Goal: Check status

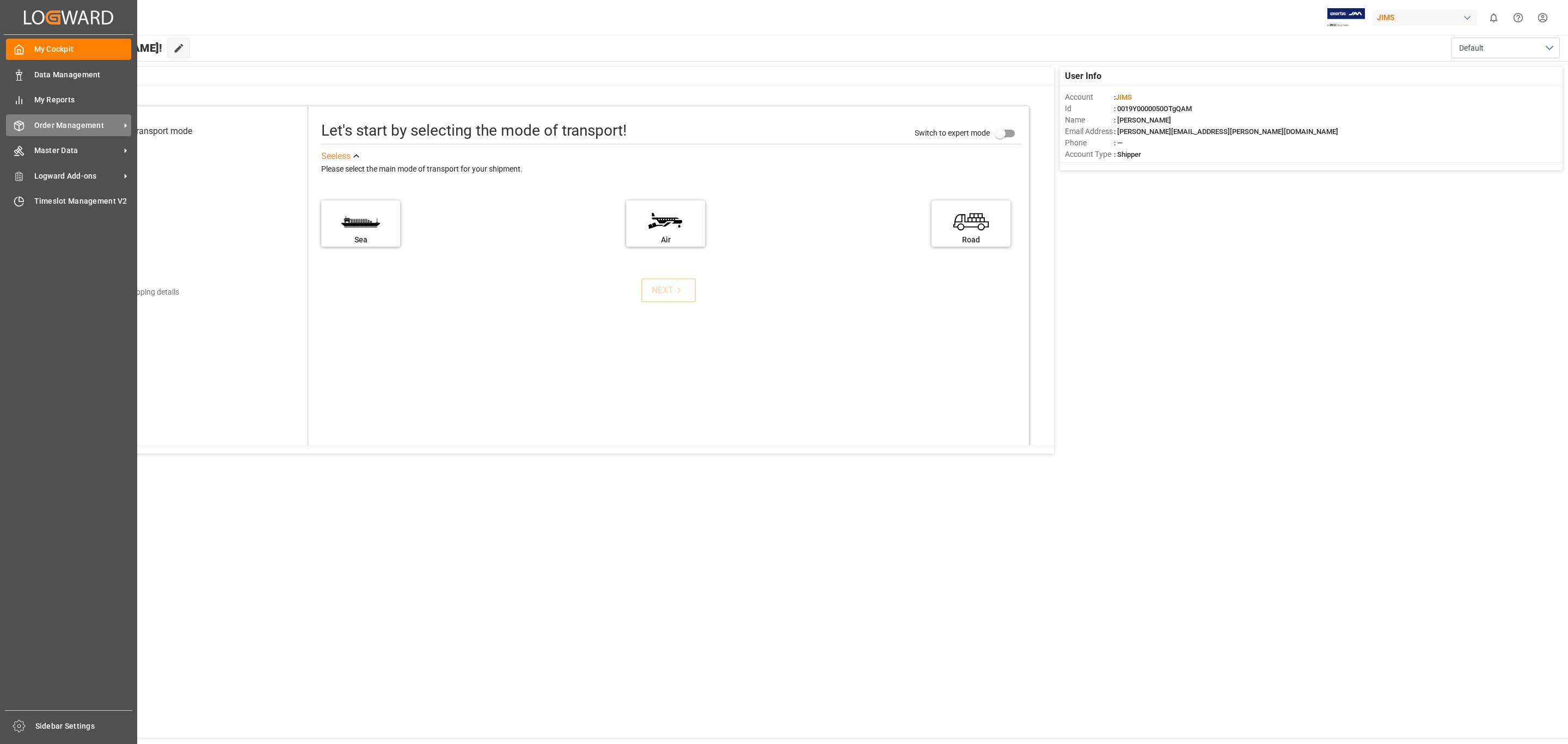
click at [28, 123] on div "Order Management Order Management" at bounding box center [68, 125] width 125 height 22
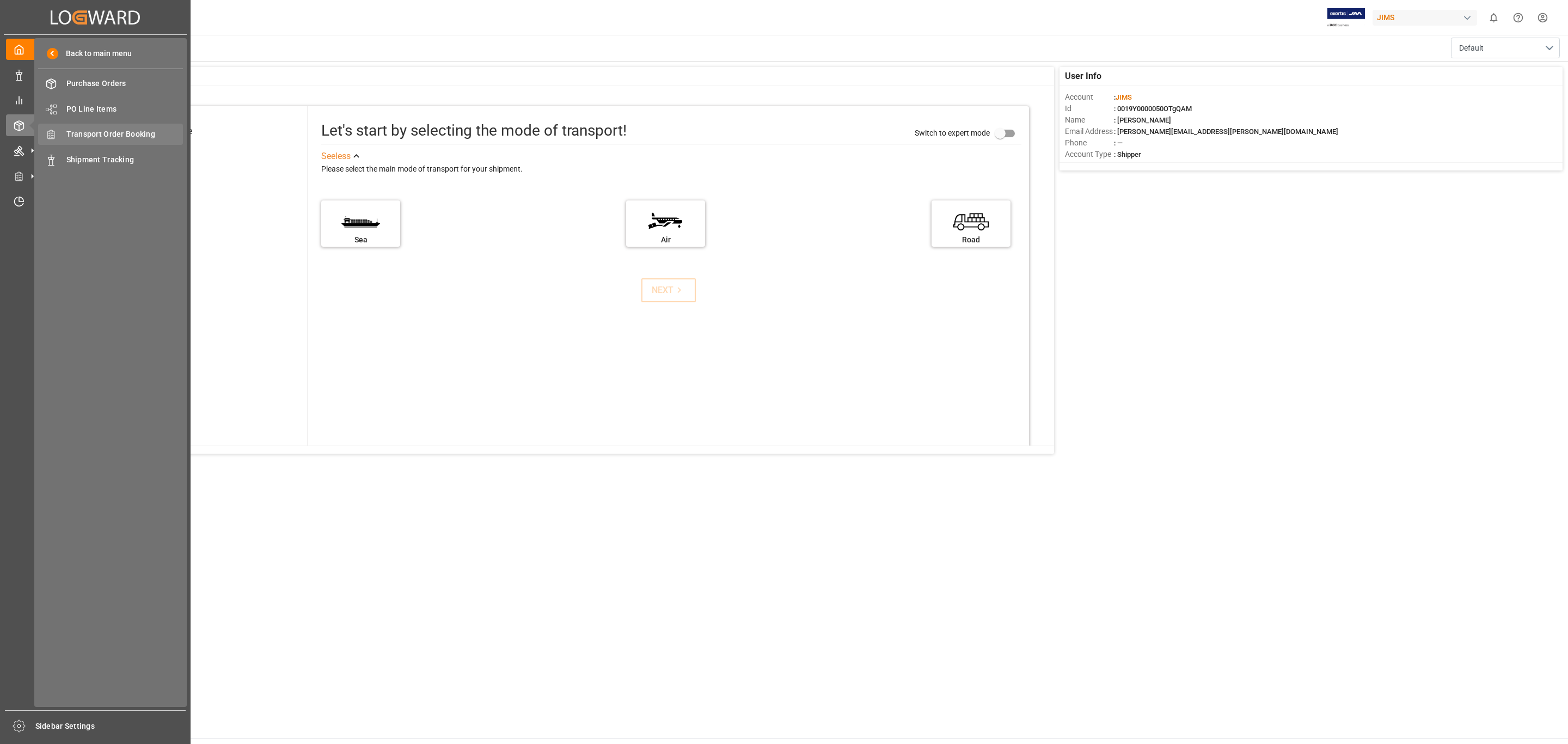
click at [100, 135] on span "Transport Order Booking" at bounding box center [125, 134] width 117 height 12
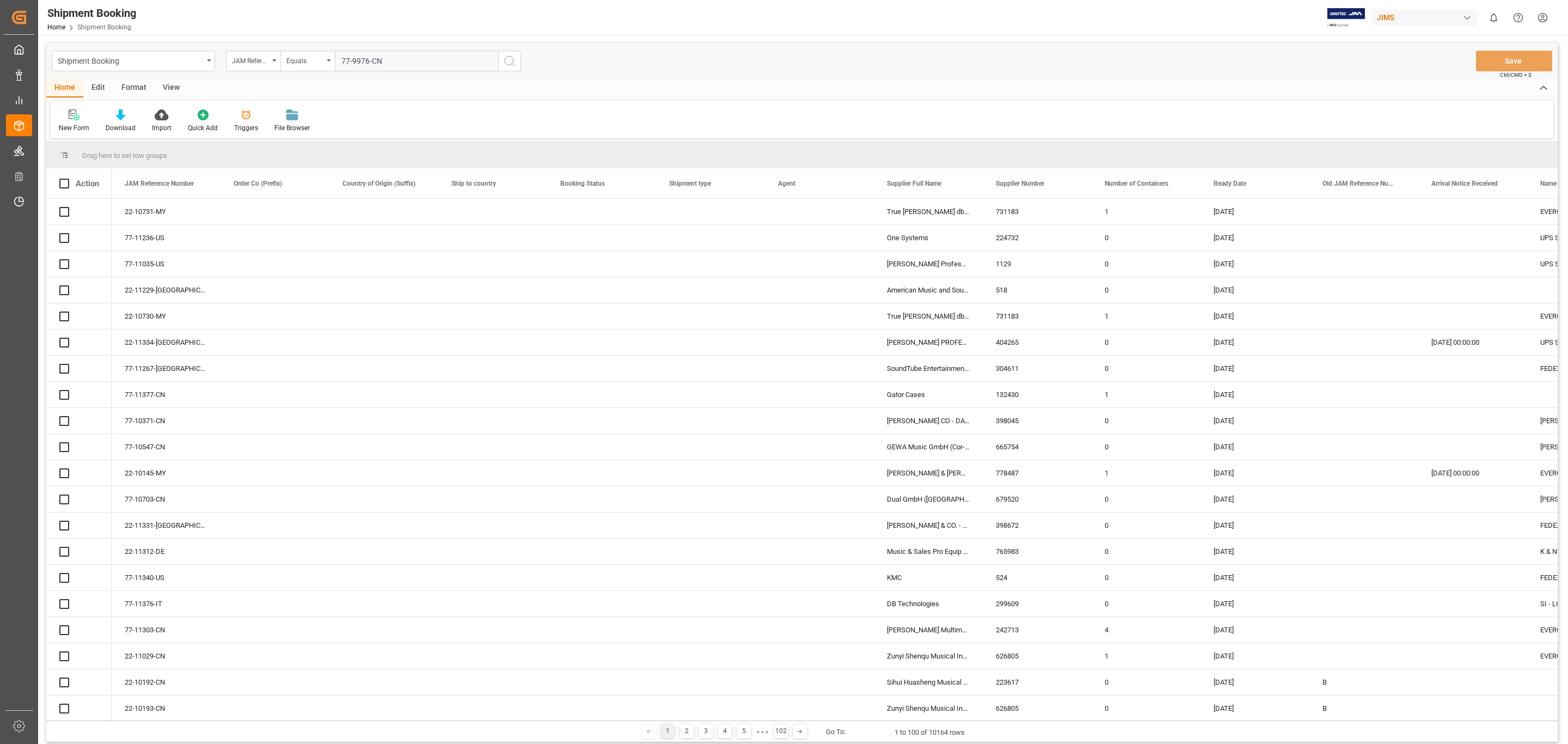
type input "77-9976-CN"
click at [515, 65] on icon "search button" at bounding box center [509, 61] width 13 height 13
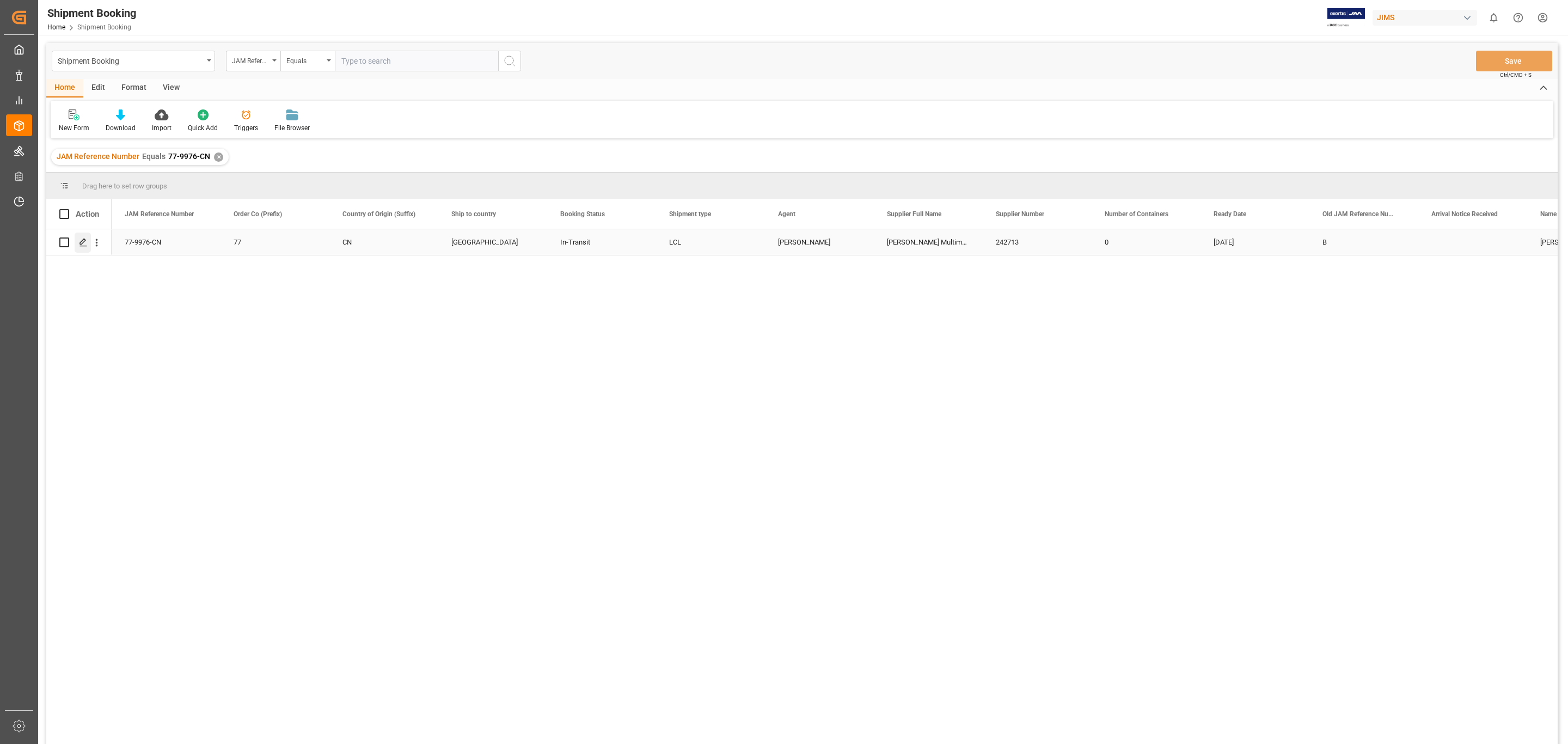
click at [80, 245] on icon "Press SPACE to select this row." at bounding box center [83, 242] width 8 height 8
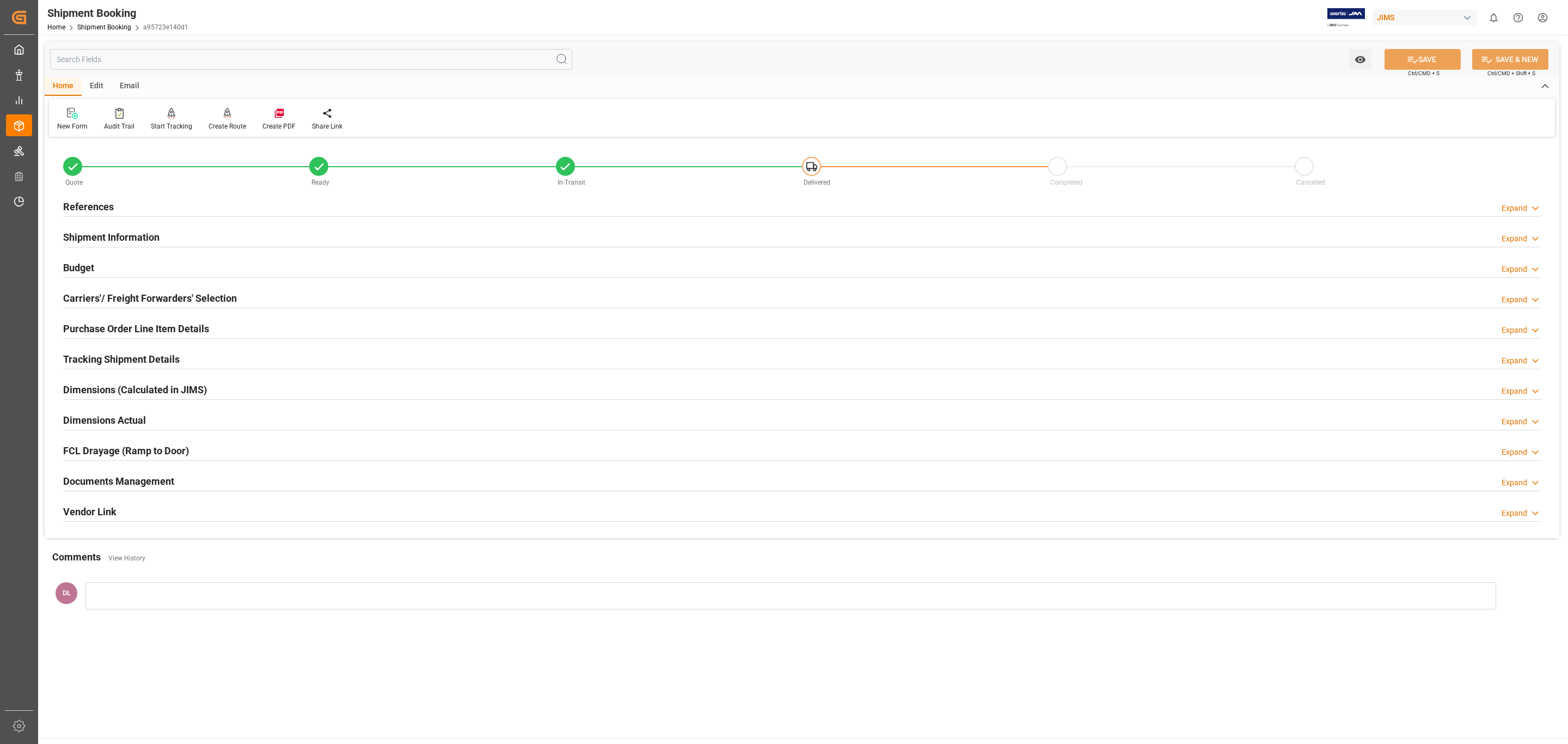
click at [167, 472] on div "Documents Management" at bounding box center [118, 480] width 111 height 21
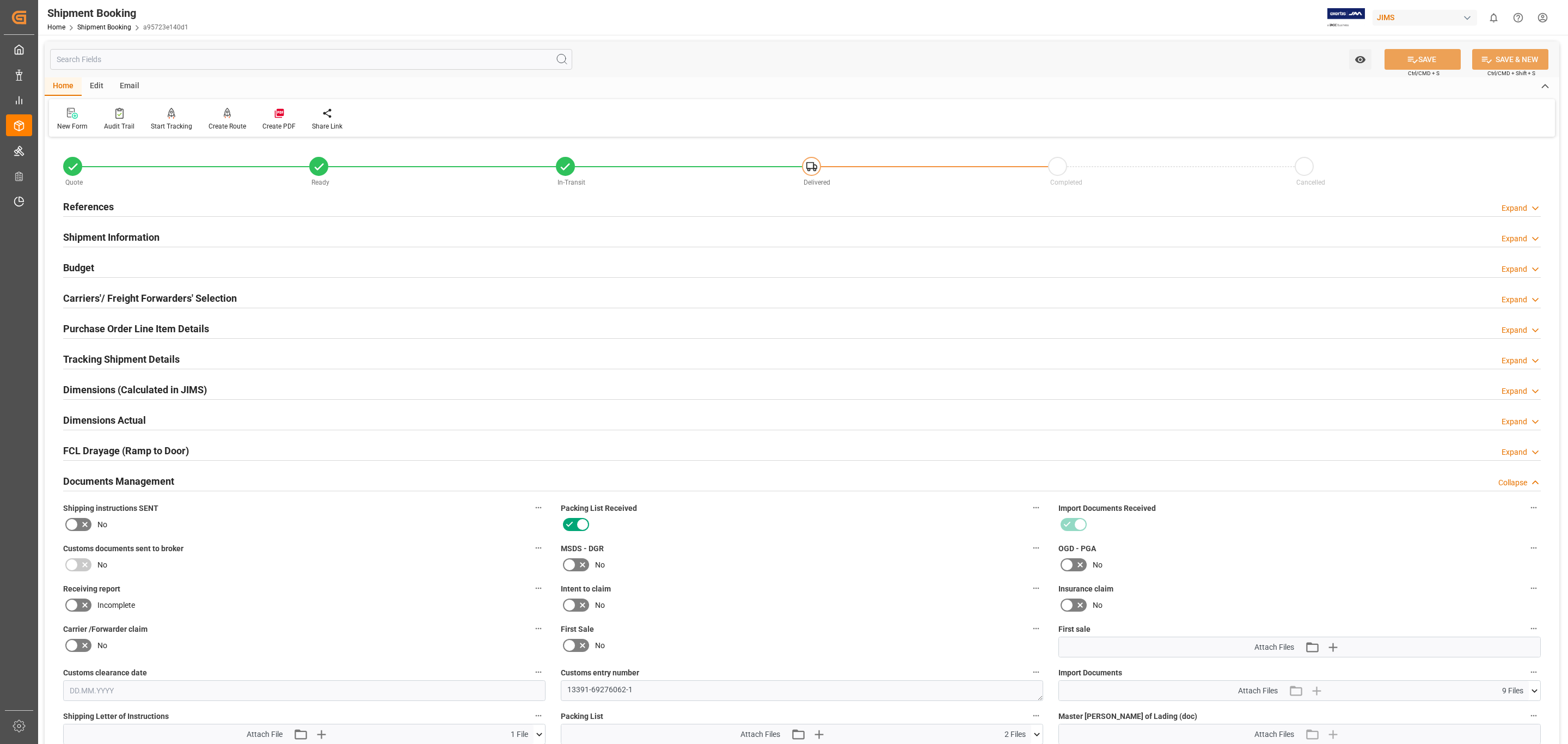
click at [162, 481] on h2 "Documents Management" at bounding box center [118, 481] width 111 height 15
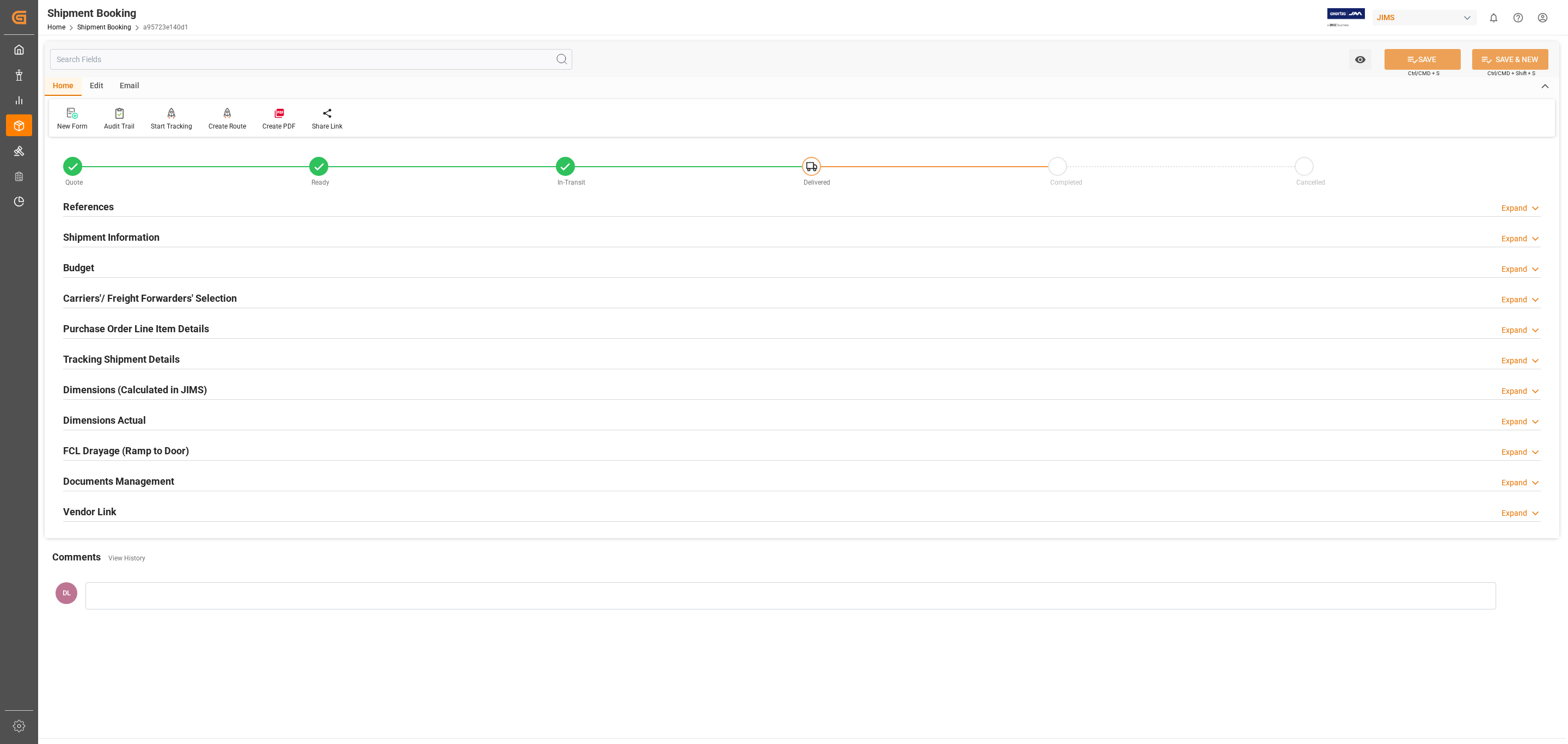
click at [162, 481] on h2 "Documents Management" at bounding box center [118, 481] width 111 height 15
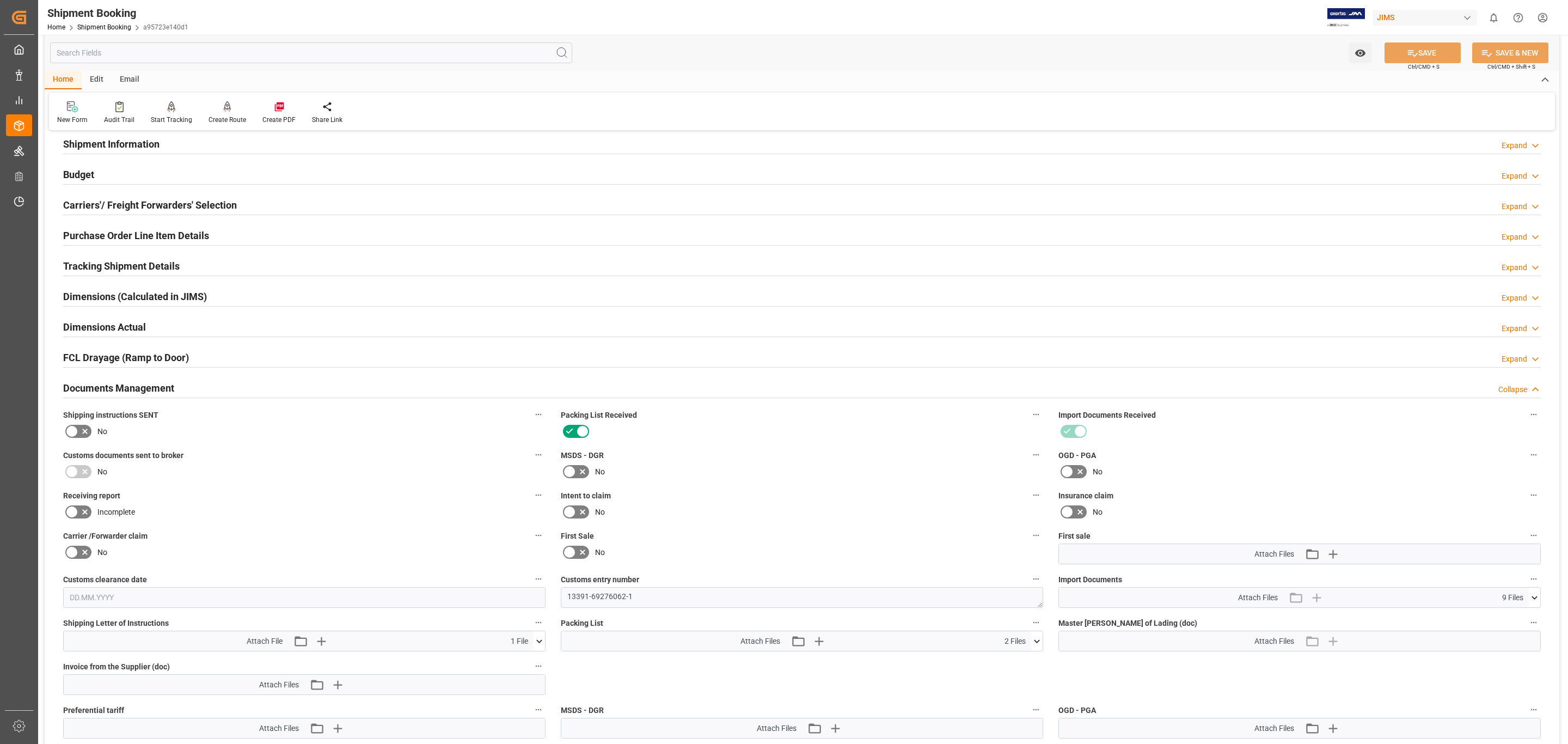
scroll to position [245, 0]
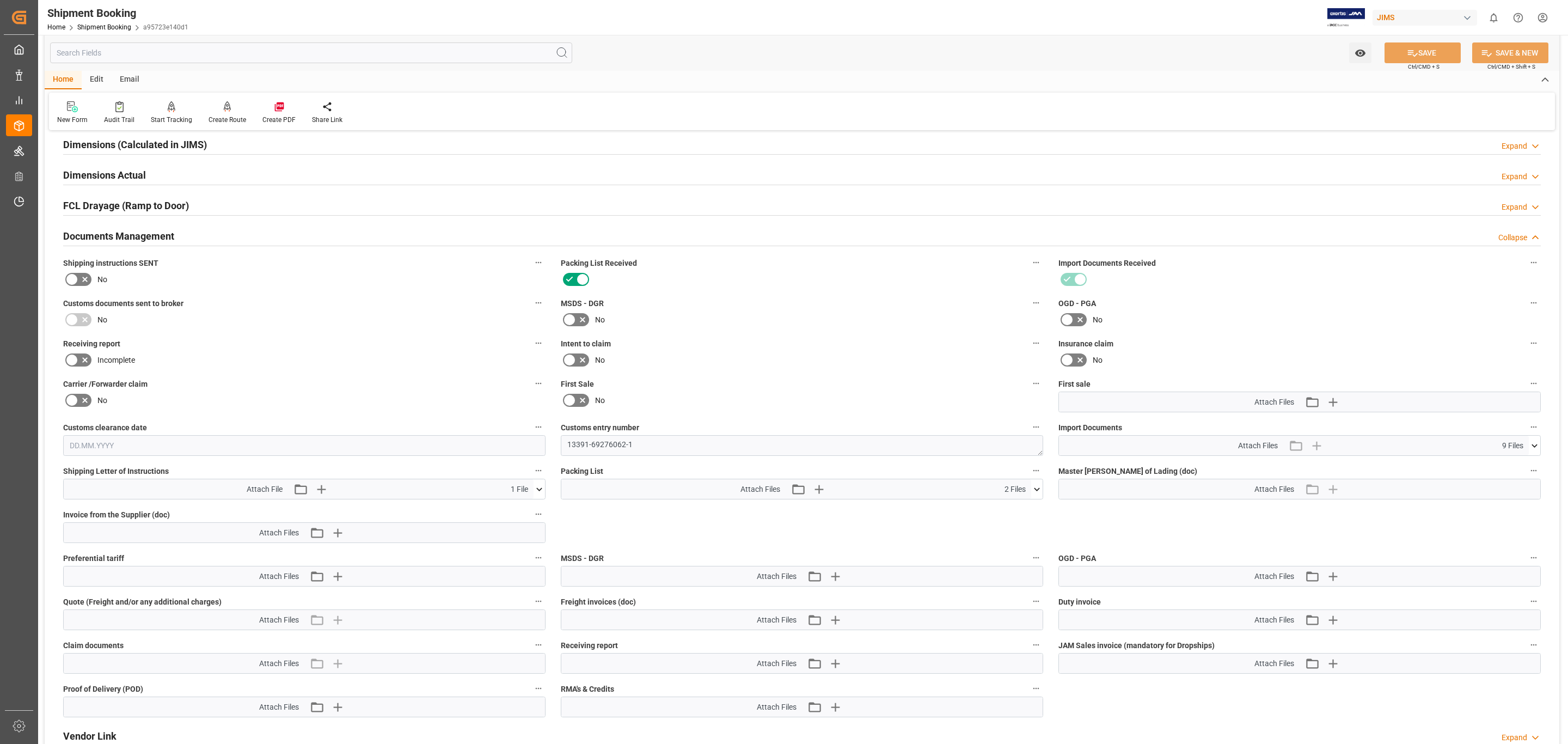
click at [1538, 443] on icon at bounding box center [1534, 445] width 12 height 12
click at [1503, 476] on icon at bounding box center [1506, 477] width 12 height 12
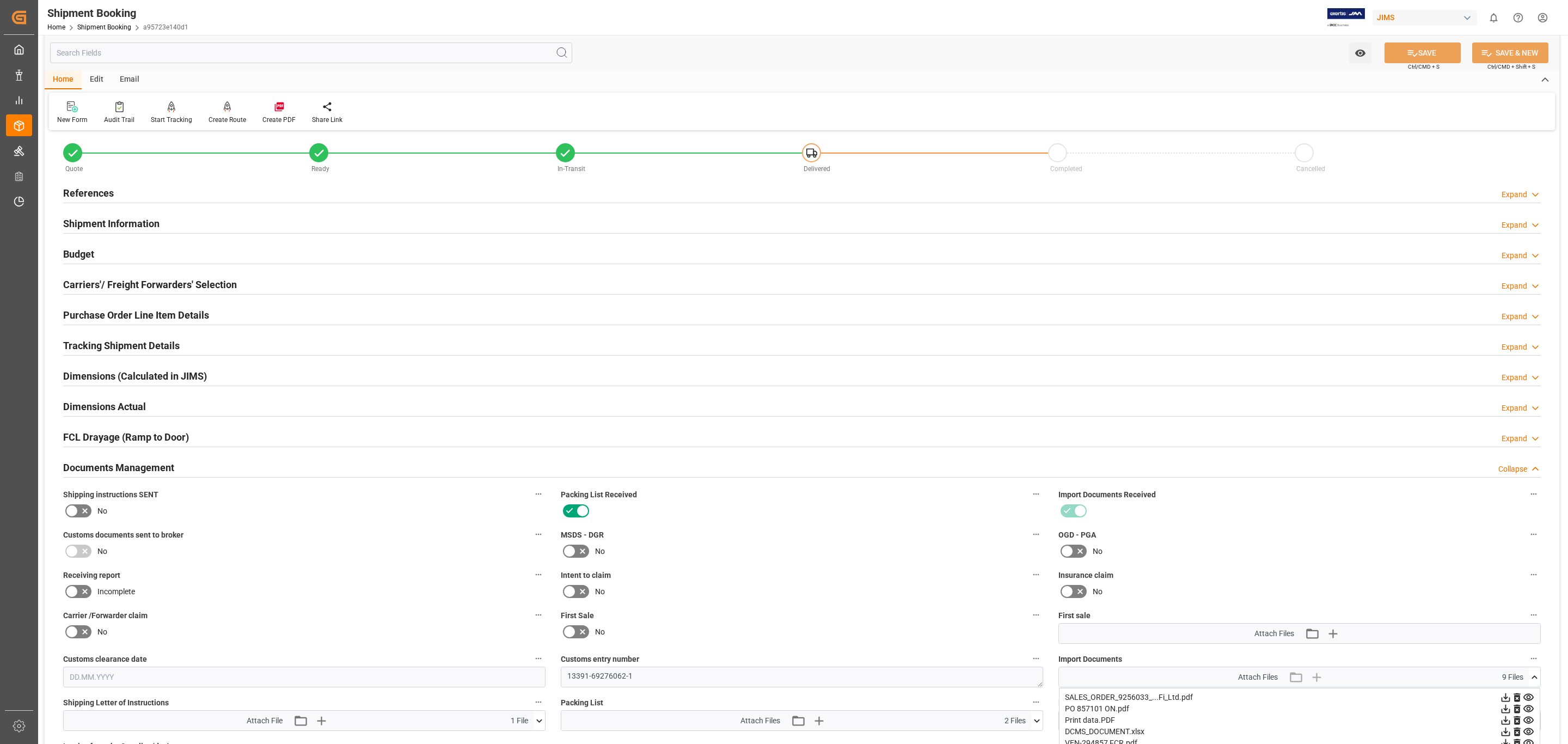
scroll to position [0, 0]
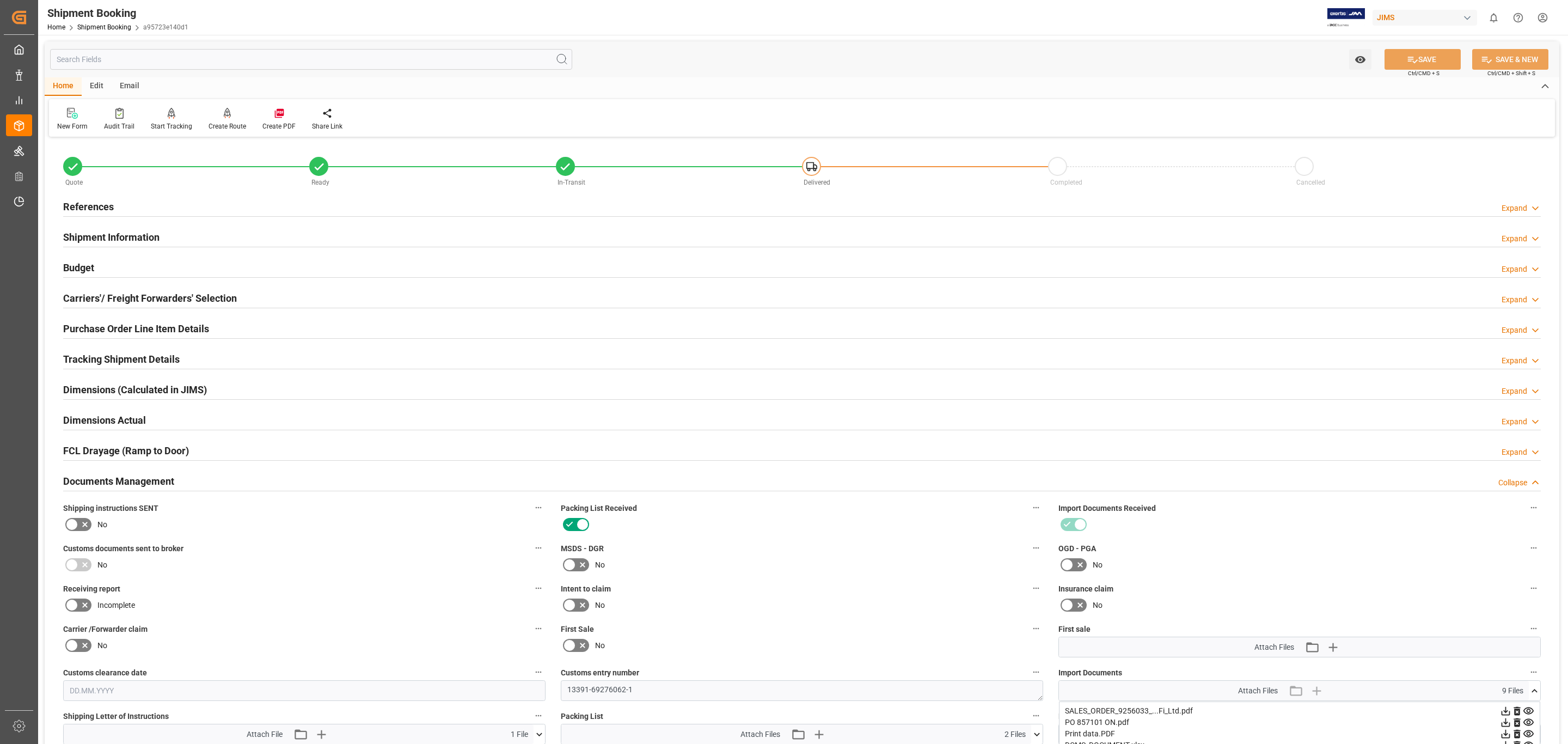
click at [216, 329] on div "Purchase Order Line Item Details Expand" at bounding box center [802, 328] width 1478 height 21
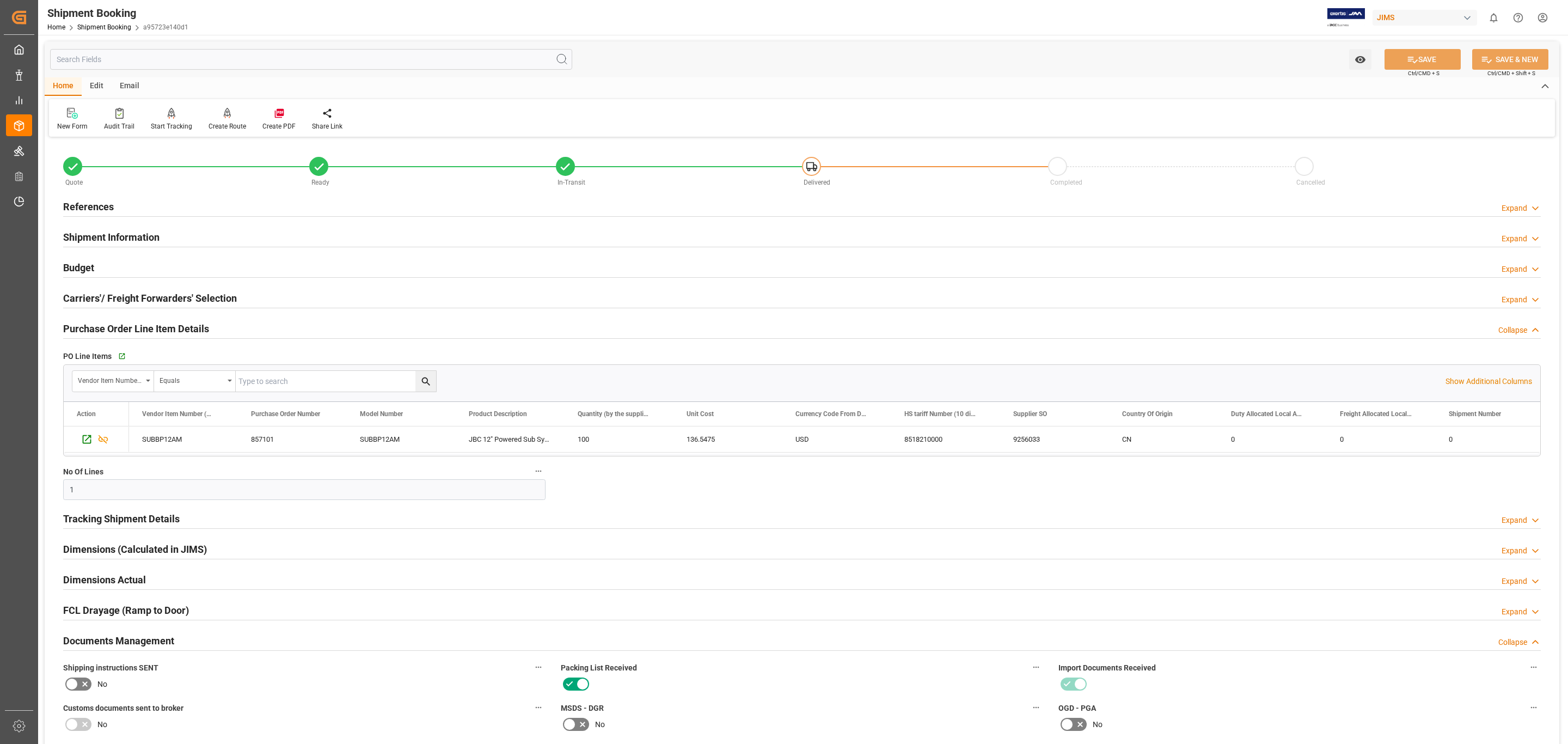
click at [137, 211] on div "References Expand" at bounding box center [802, 205] width 1478 height 21
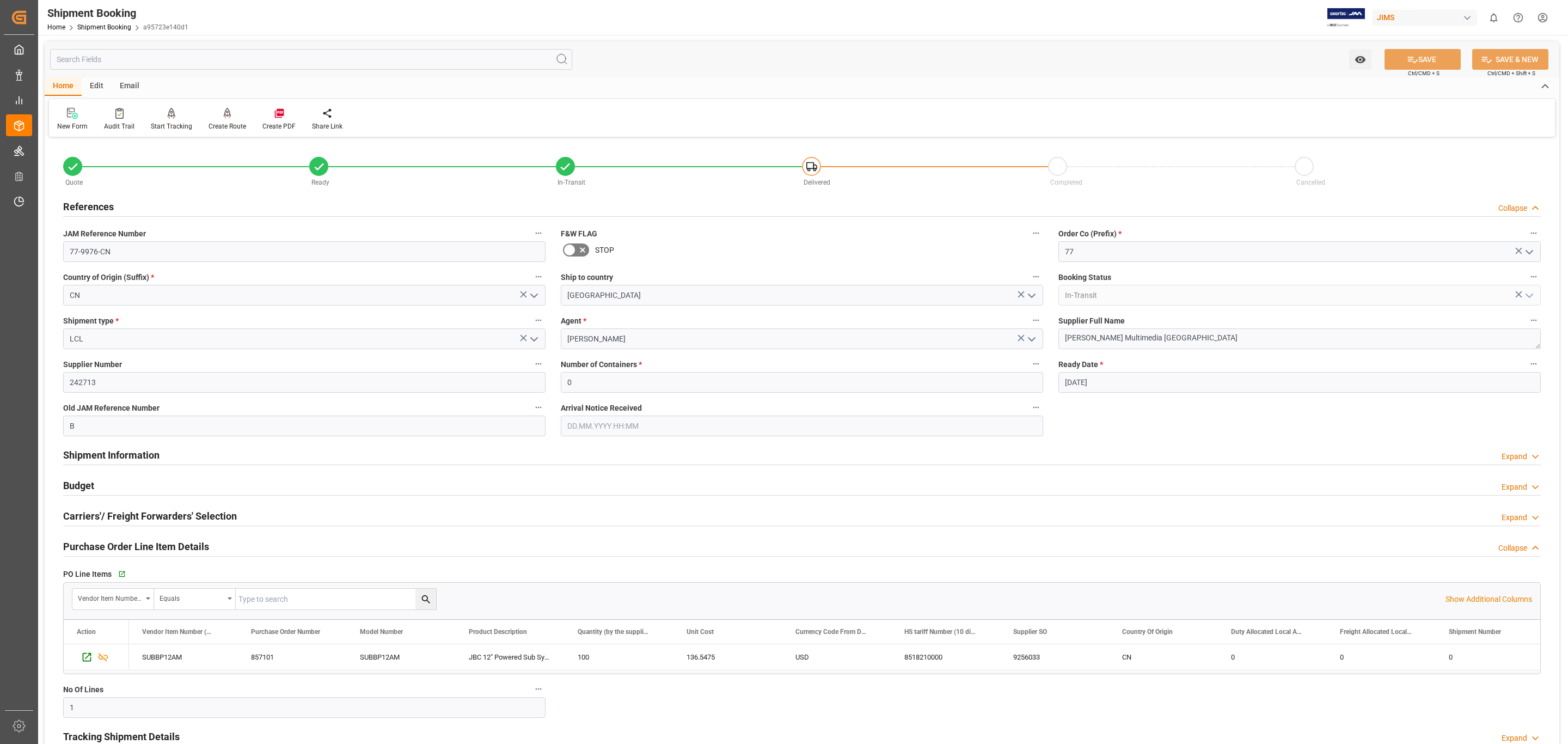
click at [97, 33] on div "Shipment Booking Home Shipment Booking a95723e140d1" at bounding box center [118, 17] width 148 height 35
click at [106, 22] on div "Home Shipment Booking a95723e140d1" at bounding box center [118, 27] width 141 height 12
click at [102, 25] on link "Shipment Booking" at bounding box center [104, 27] width 54 height 8
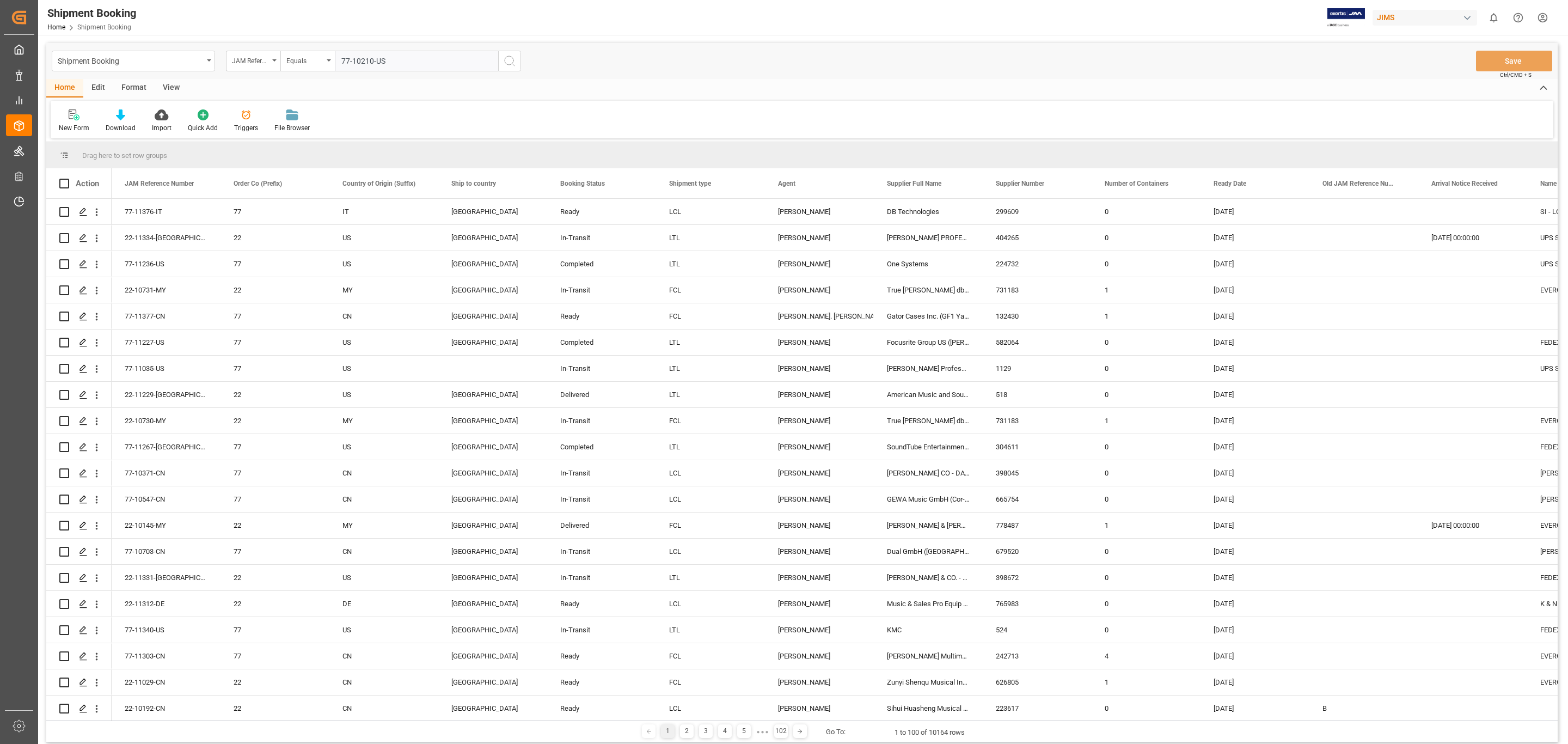
type input "77-10210-US"
click at [509, 58] on icon "search button" at bounding box center [509, 61] width 13 height 13
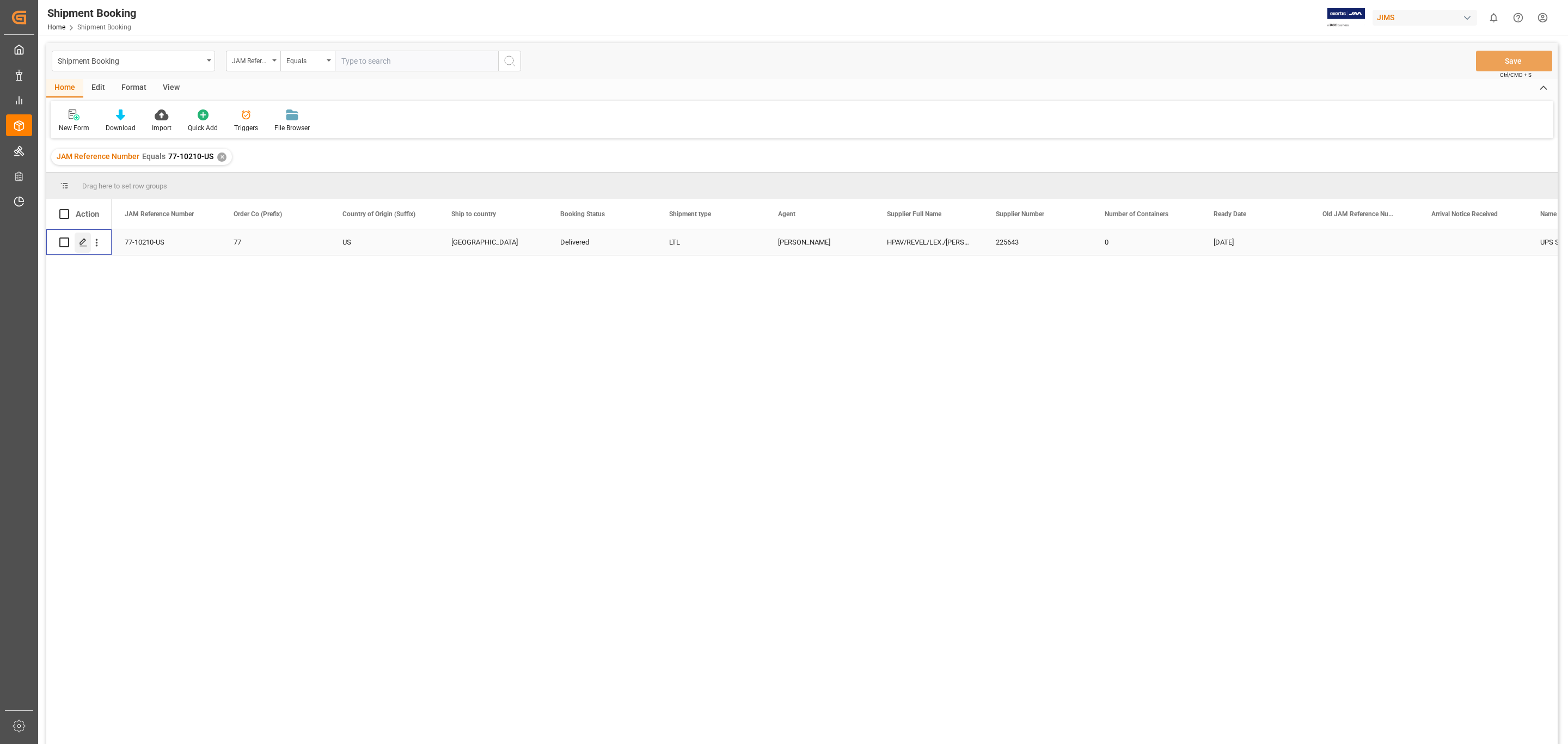
click at [77, 242] on div "Press SPACE to select this row." at bounding box center [82, 242] width 16 height 20
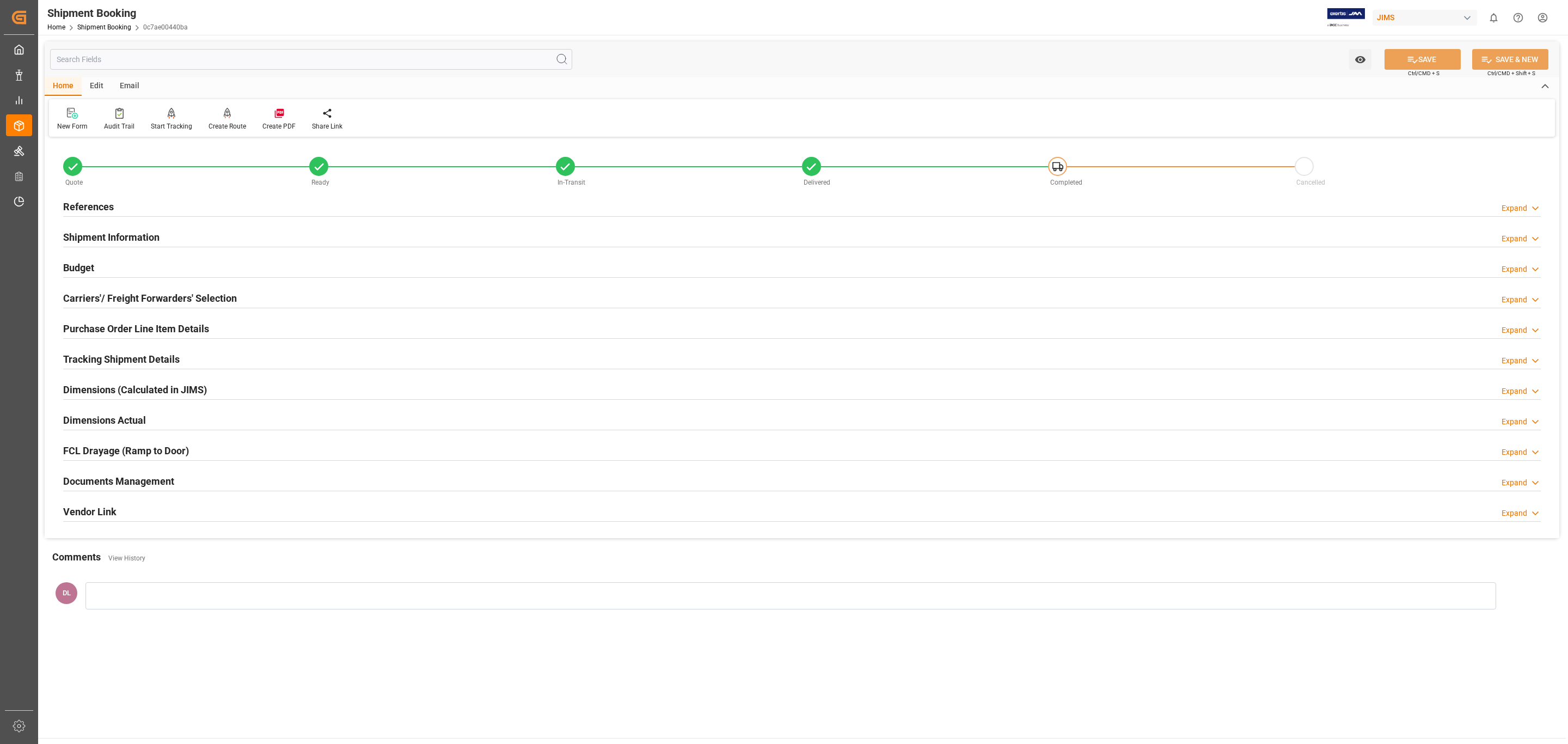
click at [471, 485] on div "Documents Management Expand" at bounding box center [802, 480] width 1478 height 21
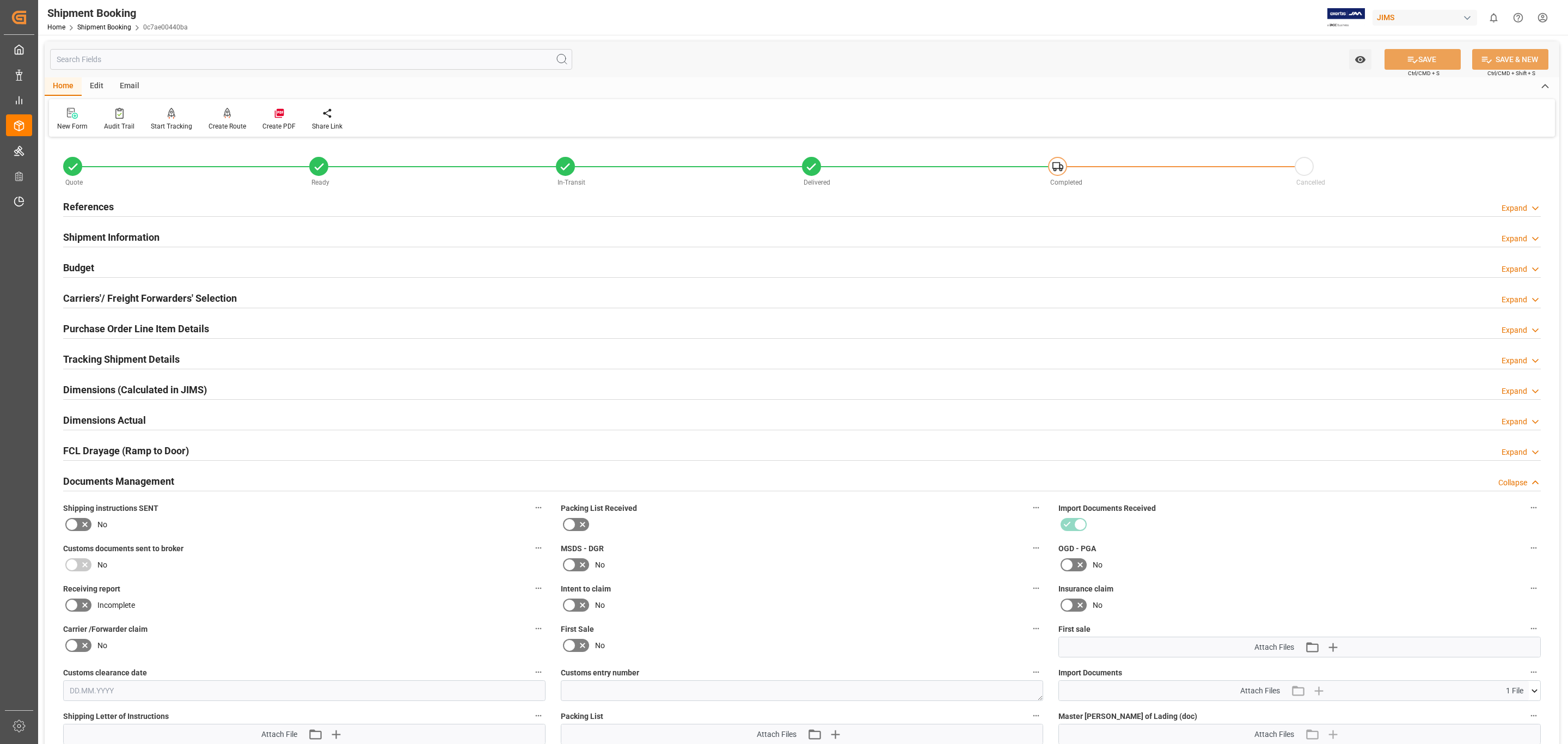
scroll to position [327, 0]
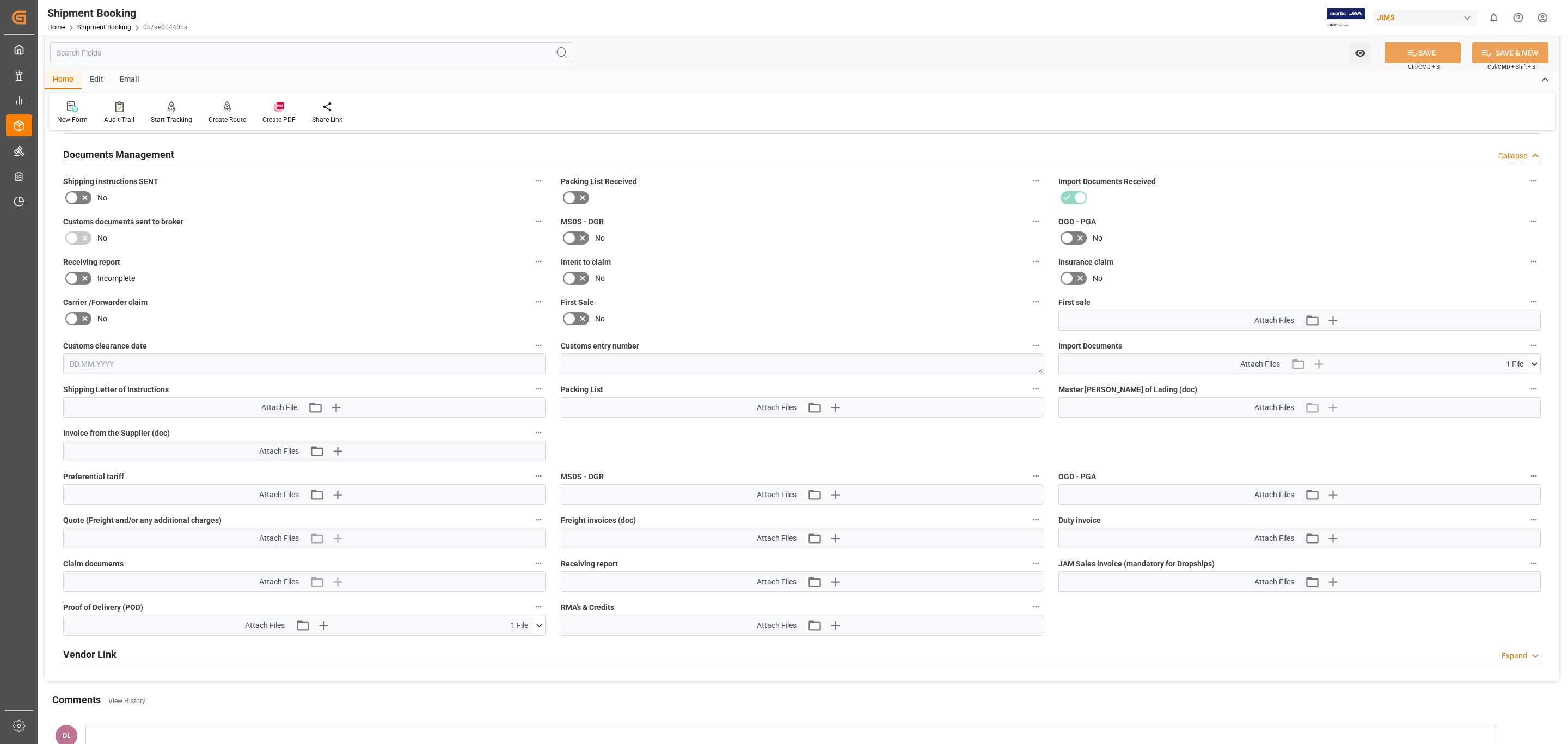
click at [1520, 365] on span "1 File" at bounding box center [1515, 364] width 18 height 12
click at [1534, 364] on icon at bounding box center [1534, 364] width 12 height 12
click at [1530, 384] on icon at bounding box center [1528, 384] width 10 height 7
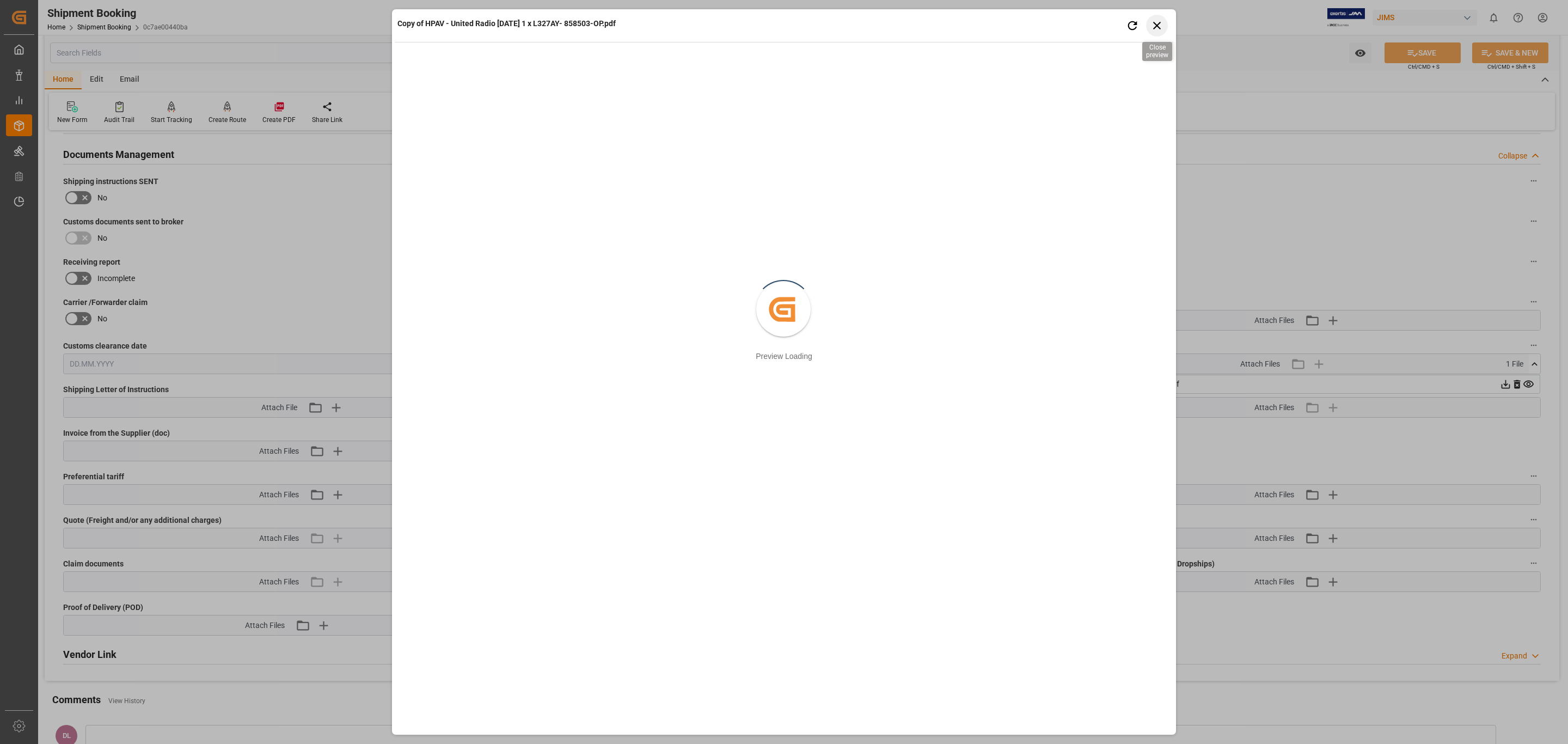
click at [1154, 19] on icon "button" at bounding box center [1157, 25] width 14 height 14
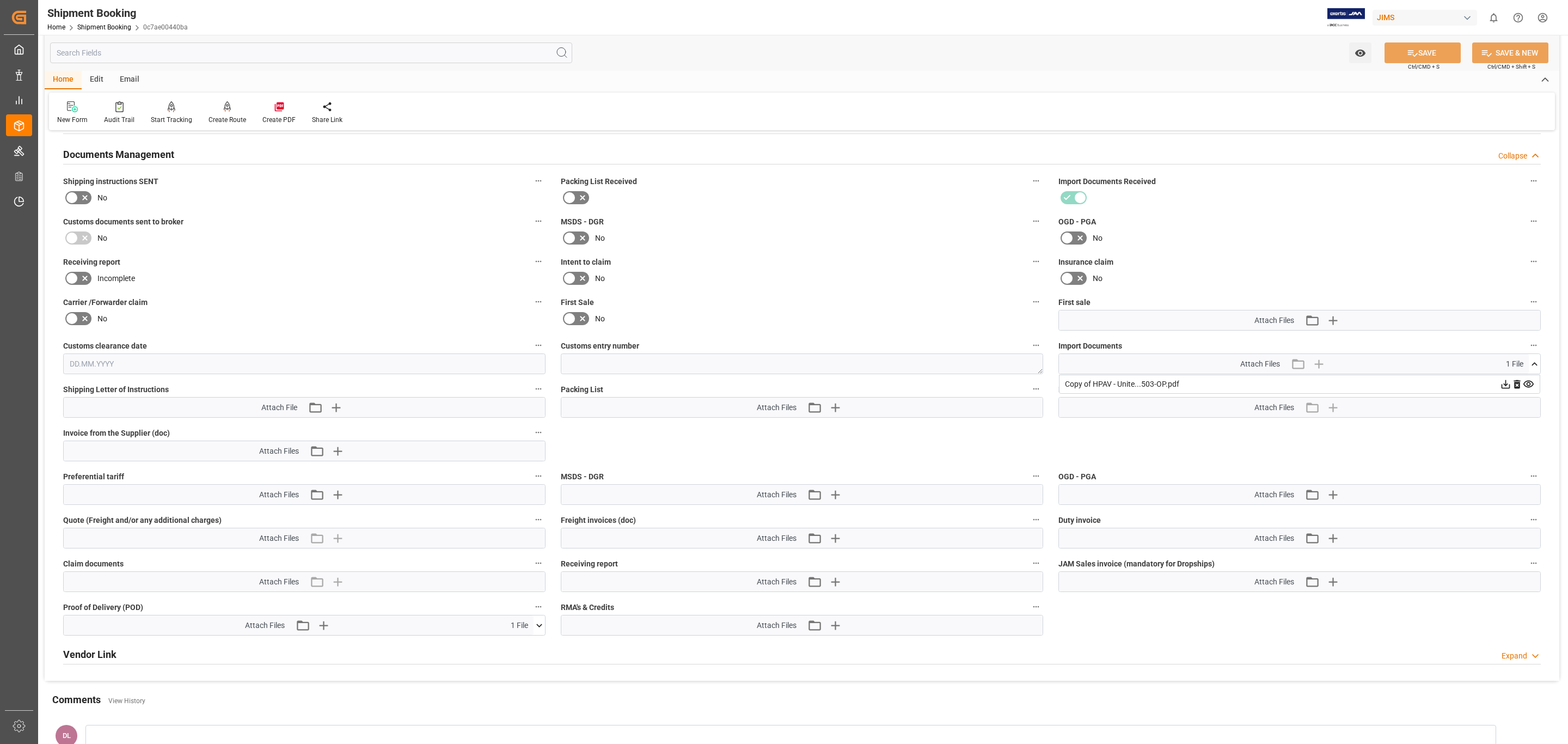
click at [1500, 387] on icon at bounding box center [1506, 384] width 12 height 12
click at [535, 625] on icon at bounding box center [539, 625] width 12 height 12
click at [533, 647] on icon at bounding box center [532, 645] width 10 height 7
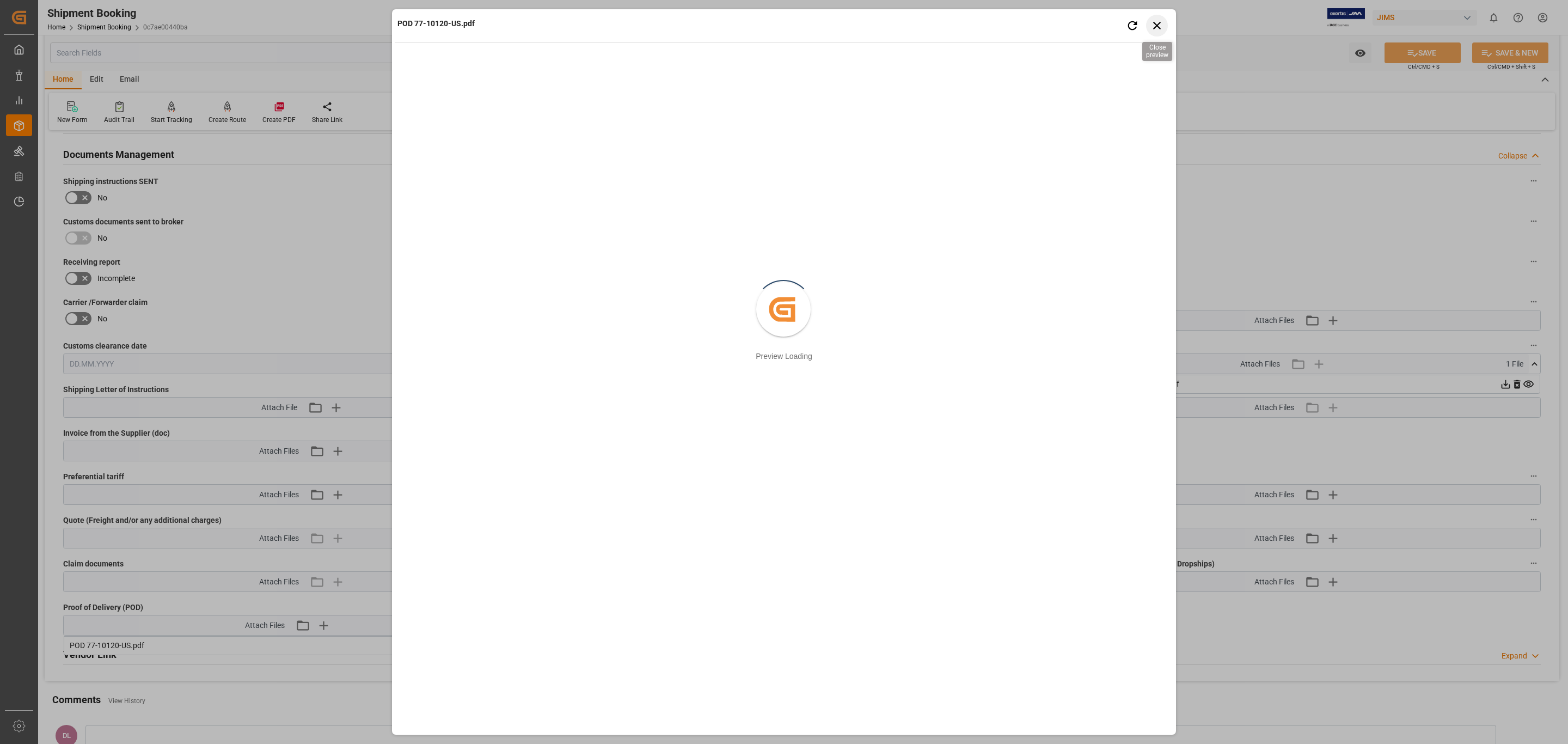
click at [1163, 26] on icon "button" at bounding box center [1157, 25] width 14 height 14
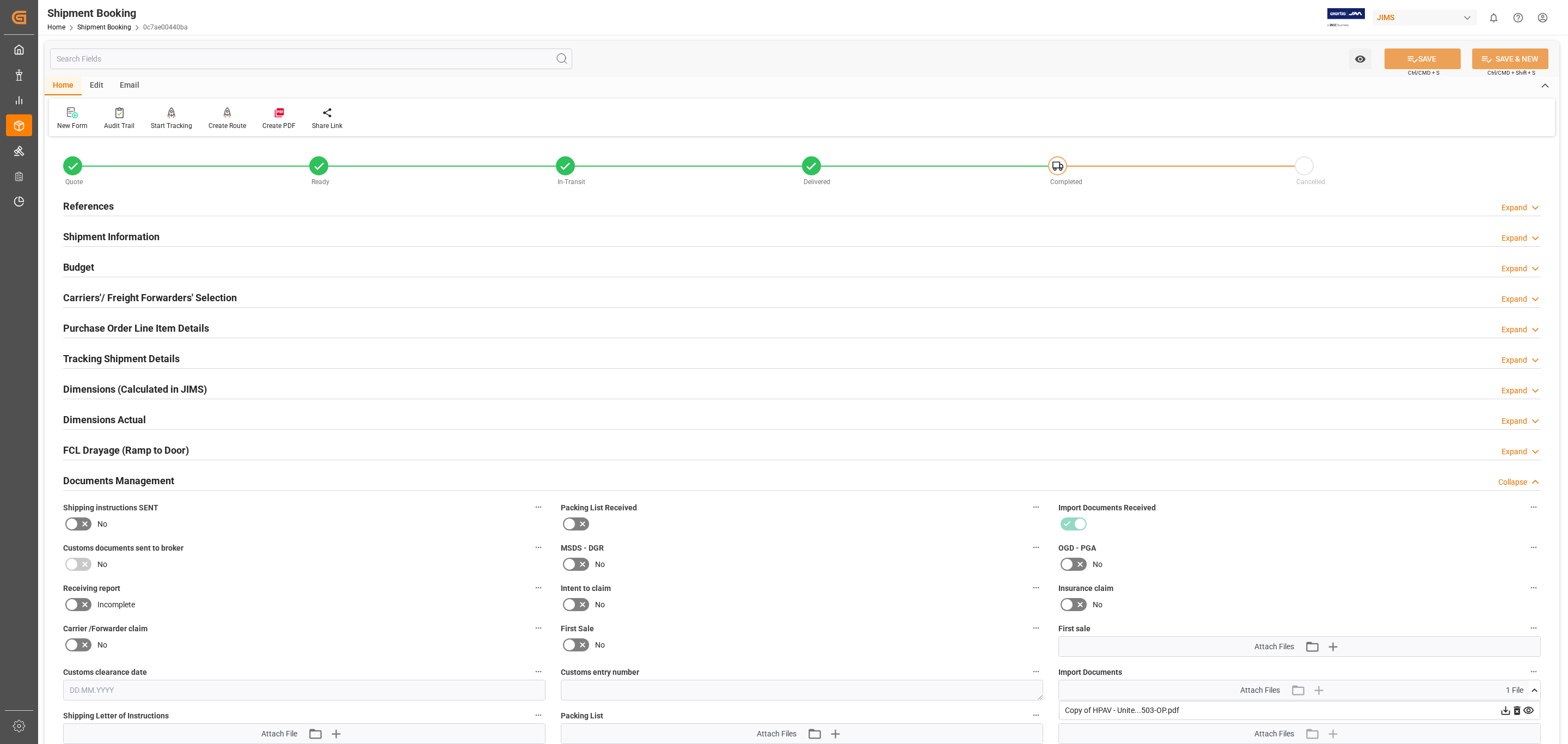
scroll to position [0, 0]
click at [230, 325] on div "Purchase Order Line Item Details Expand" at bounding box center [802, 328] width 1478 height 21
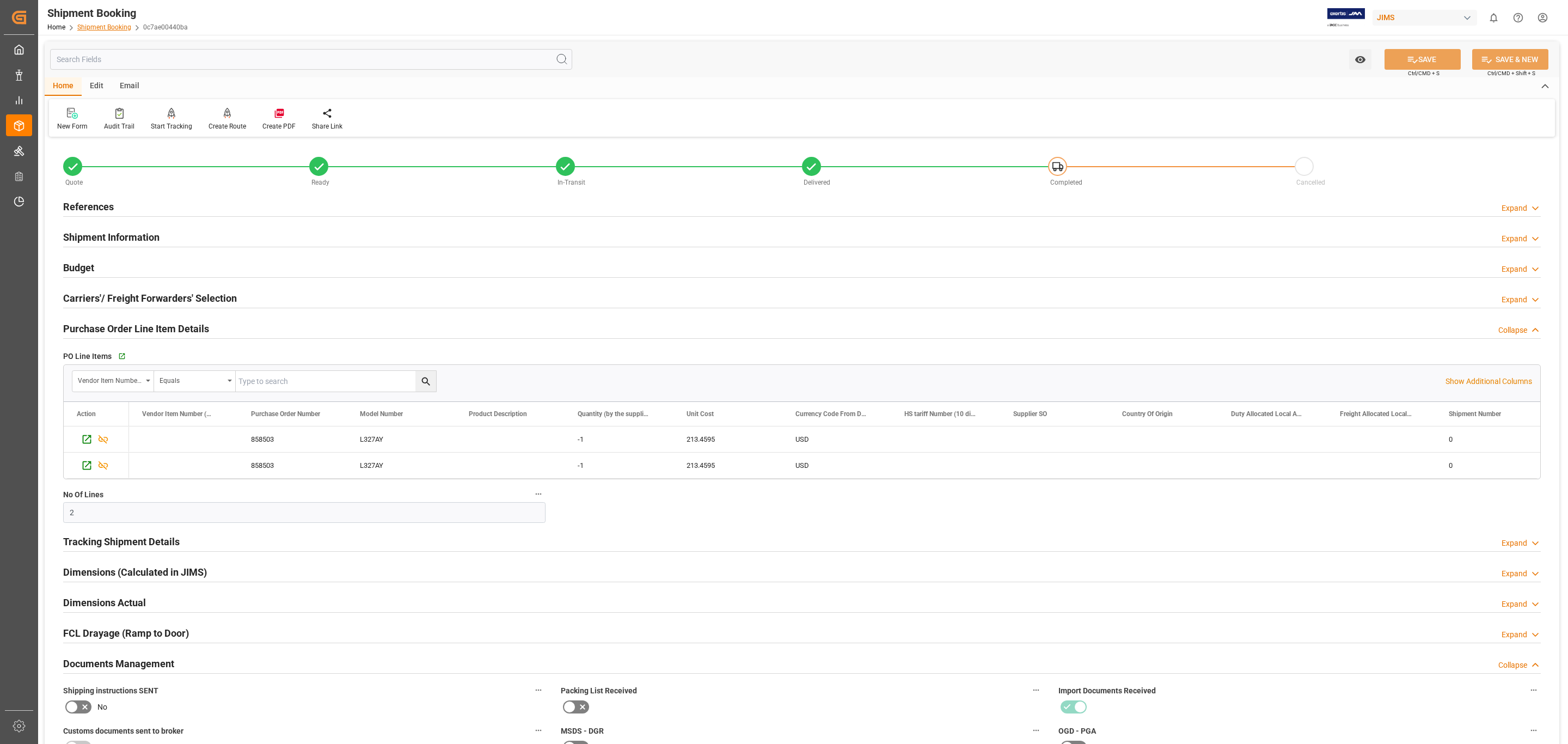
click at [98, 23] on link "Shipment Booking" at bounding box center [104, 27] width 54 height 8
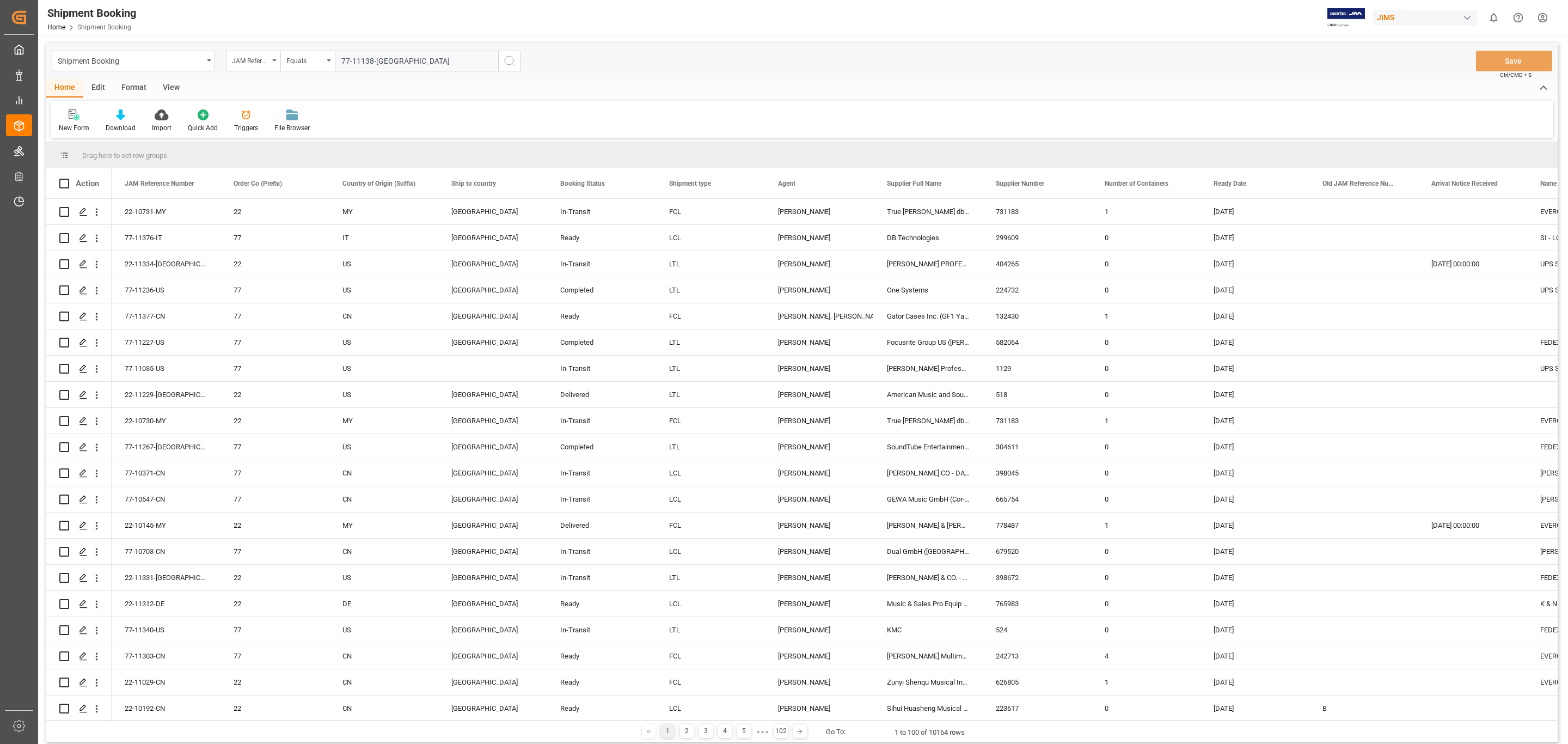
type input "77-11138-[GEOGRAPHIC_DATA]"
click at [510, 61] on icon "search button" at bounding box center [509, 61] width 13 height 13
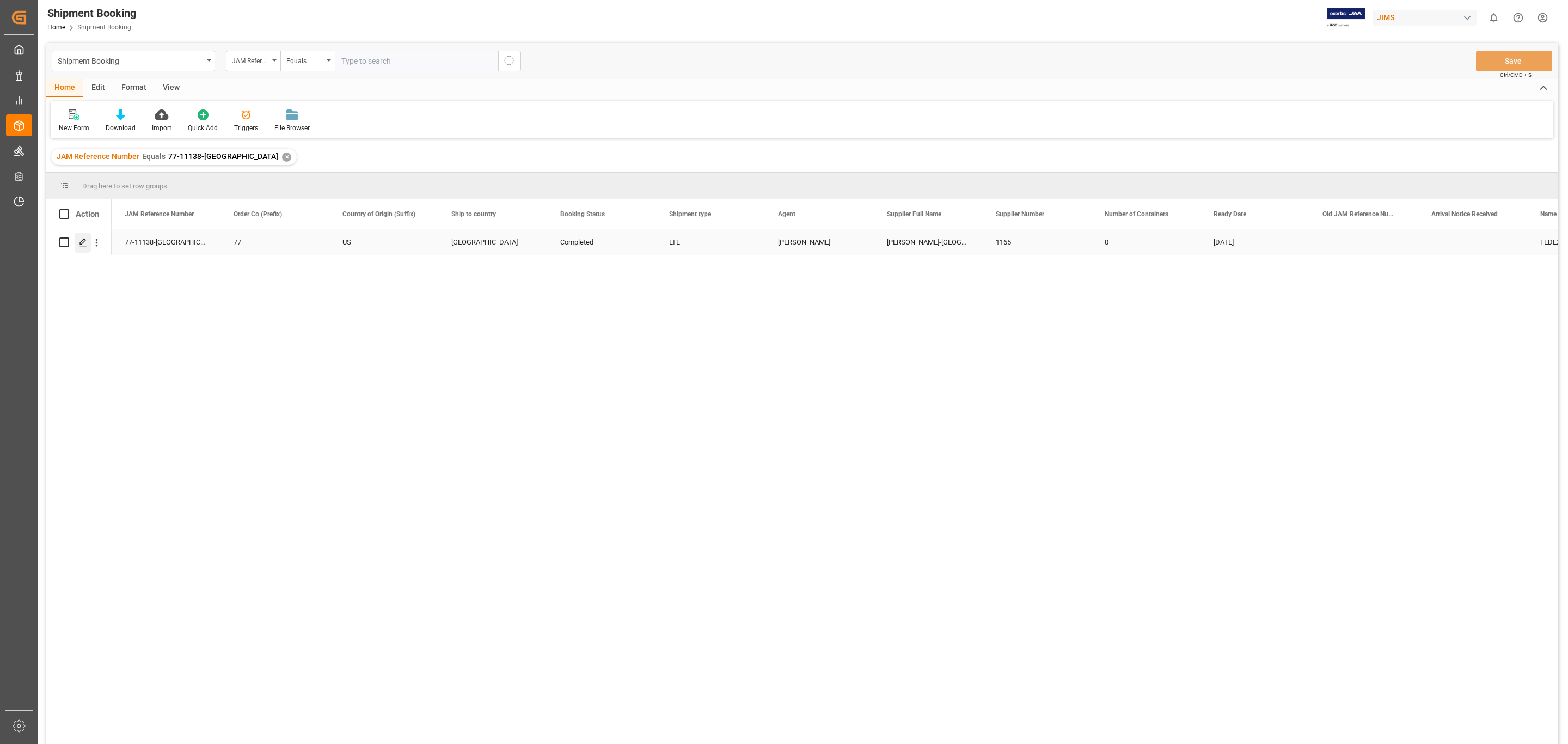
click at [80, 243] on polygon "Press SPACE to select this row." at bounding box center [82, 242] width 5 height 5
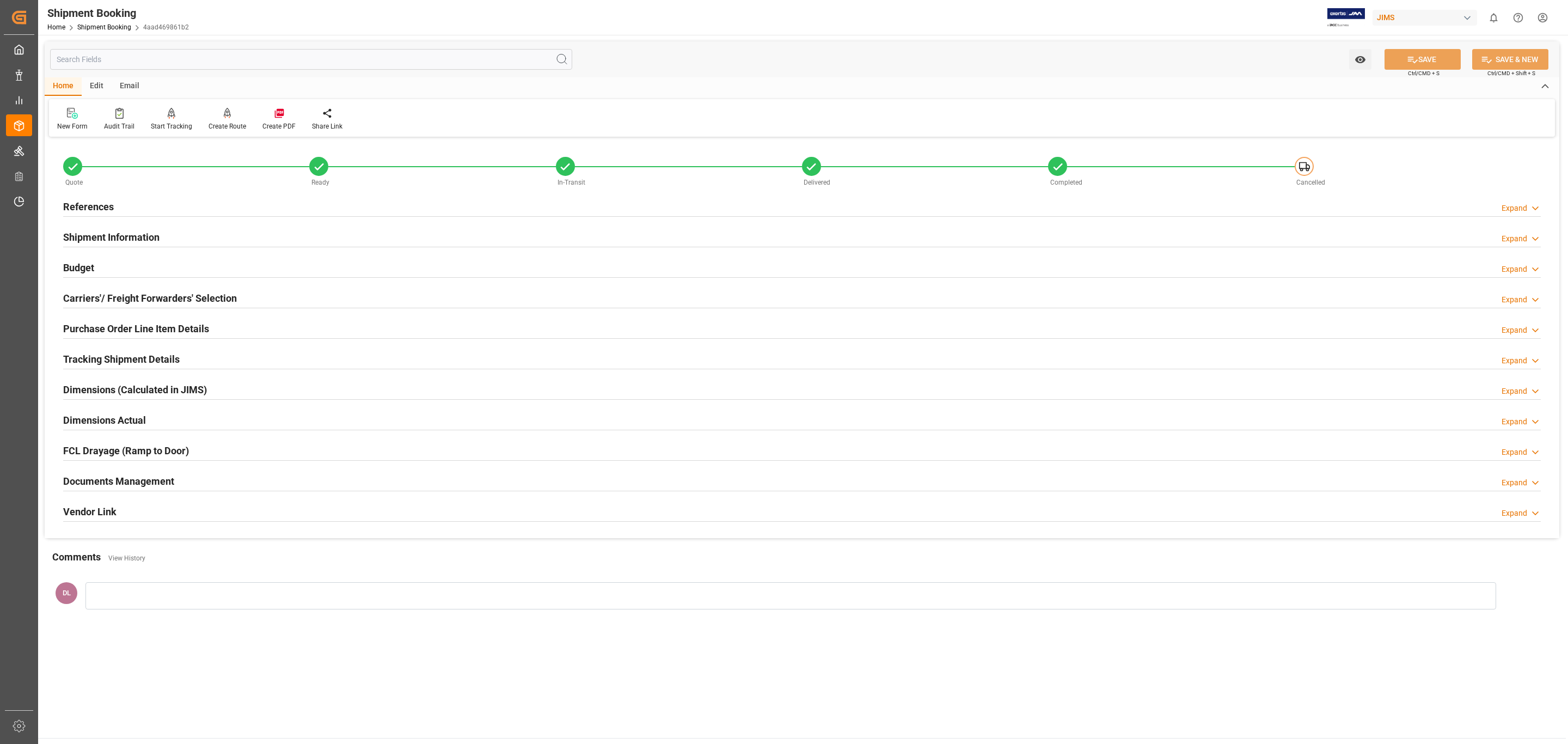
click at [252, 485] on div "Documents Management Expand" at bounding box center [802, 480] width 1478 height 21
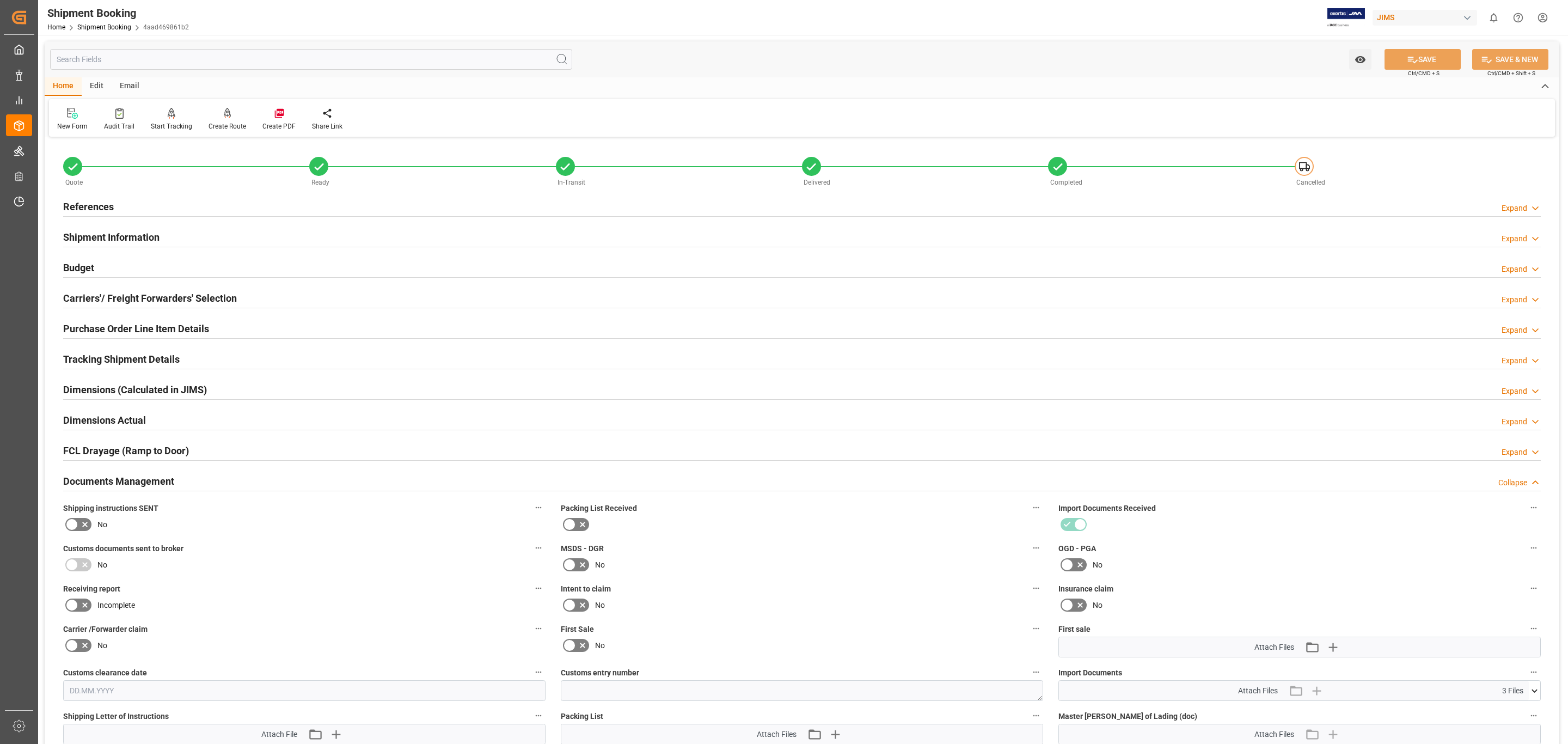
scroll to position [409, 0]
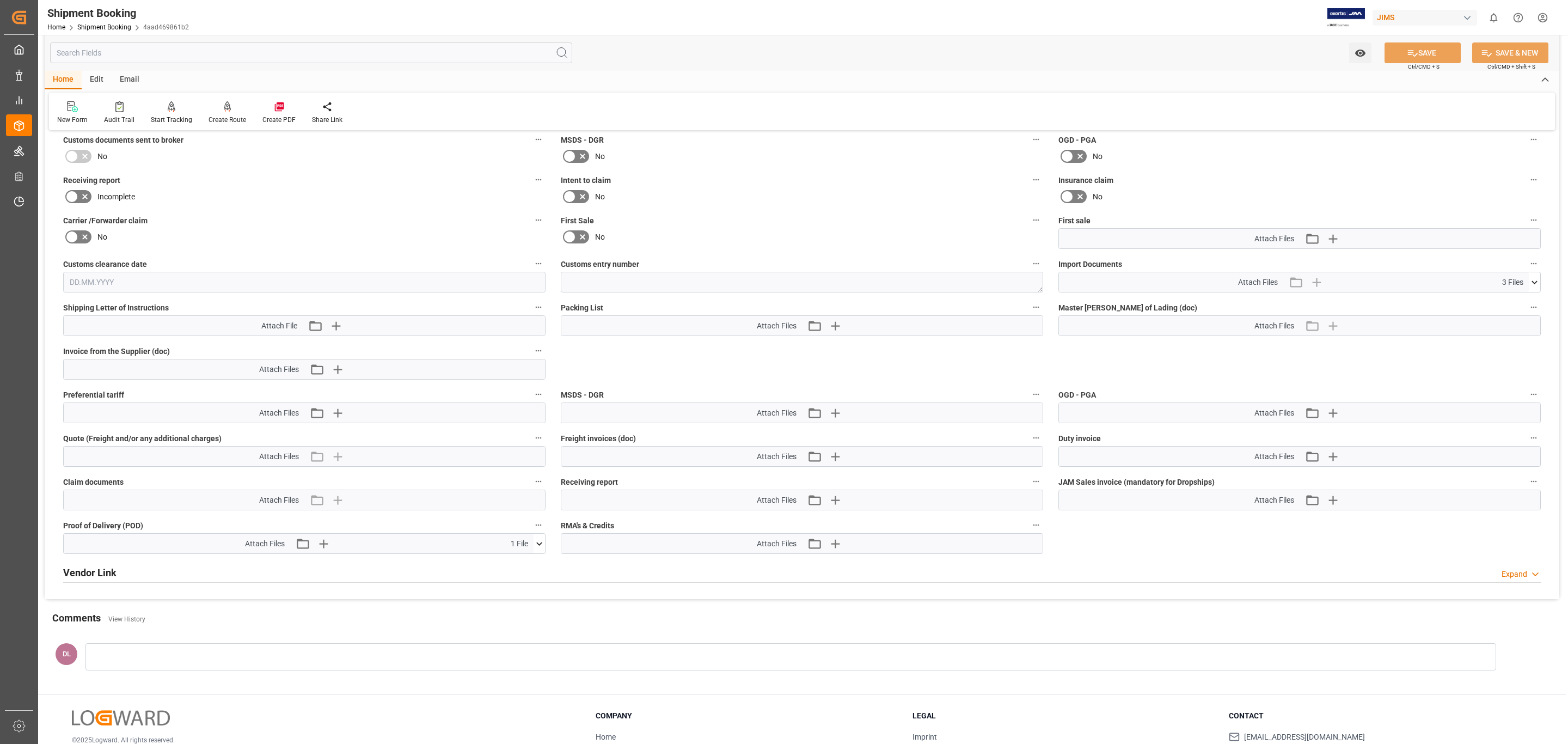
click at [1354, 282] on div "Attach Files 3 Files" at bounding box center [1294, 282] width 470 height 19
click at [1540, 284] on icon at bounding box center [1534, 282] width 12 height 12
click at [1503, 301] on icon at bounding box center [1506, 302] width 12 height 12
click at [1506, 314] on icon at bounding box center [1506, 314] width 12 height 12
click at [1506, 324] on icon at bounding box center [1506, 325] width 12 height 12
